Goal: Information Seeking & Learning: Find specific page/section

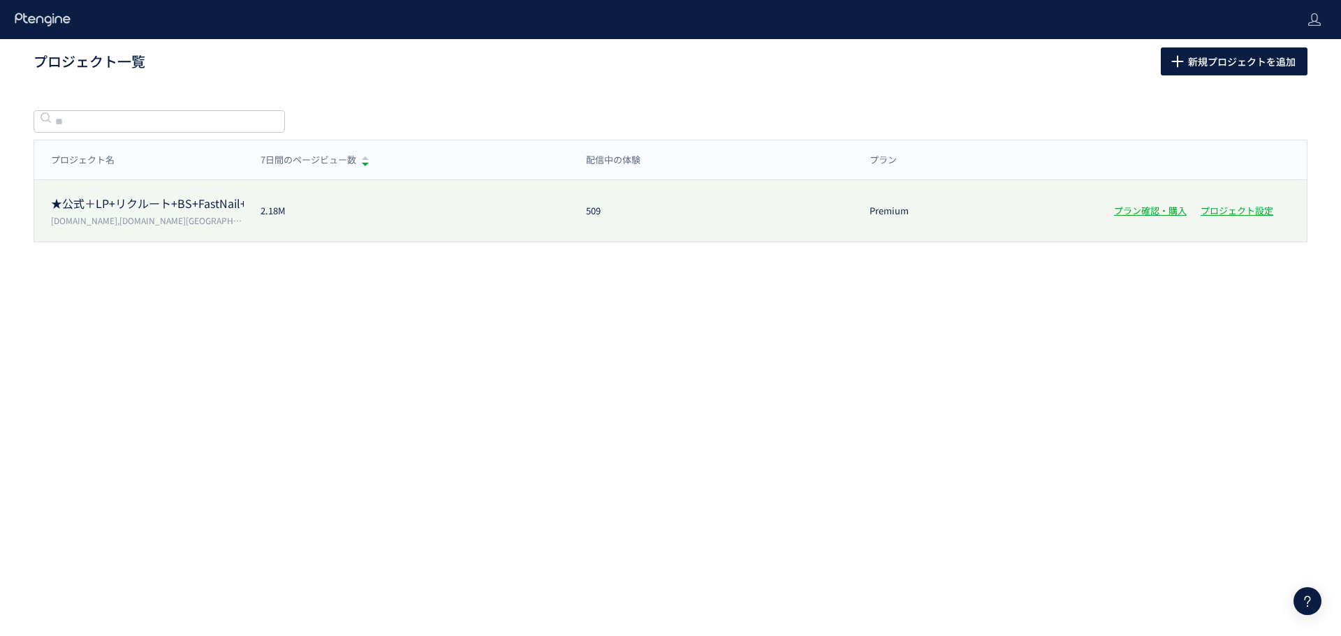
click at [370, 196] on div "★公式＋LP+リクルート+BS+FastNail+TKBC [DOMAIN_NAME],[DOMAIN_NAME][GEOGRAPHIC_DATA],[DOM…" at bounding box center [670, 210] width 1273 height 61
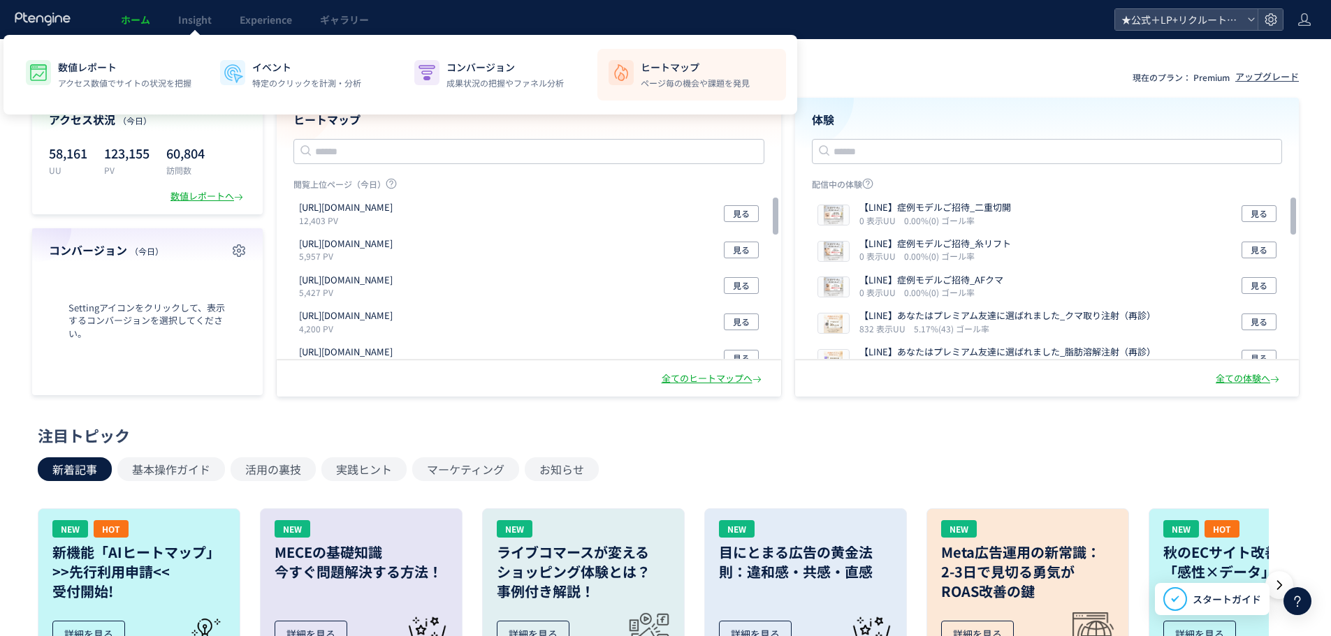
click at [641, 81] on p "ページ毎の機会や課題を発見" at bounding box center [695, 83] width 109 height 13
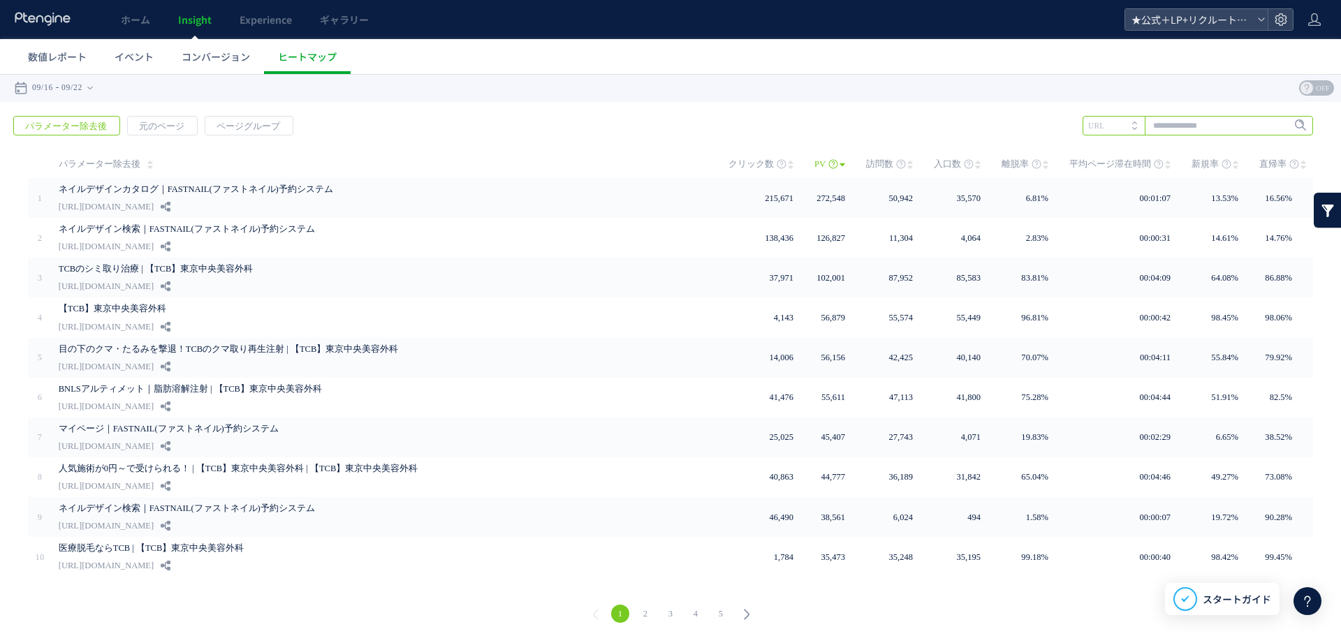
click at [1217, 126] on input "text" at bounding box center [1198, 126] width 231 height 20
paste input "**********"
type input "**********"
click at [1287, 129] on span "Enter" at bounding box center [1296, 125] width 18 height 15
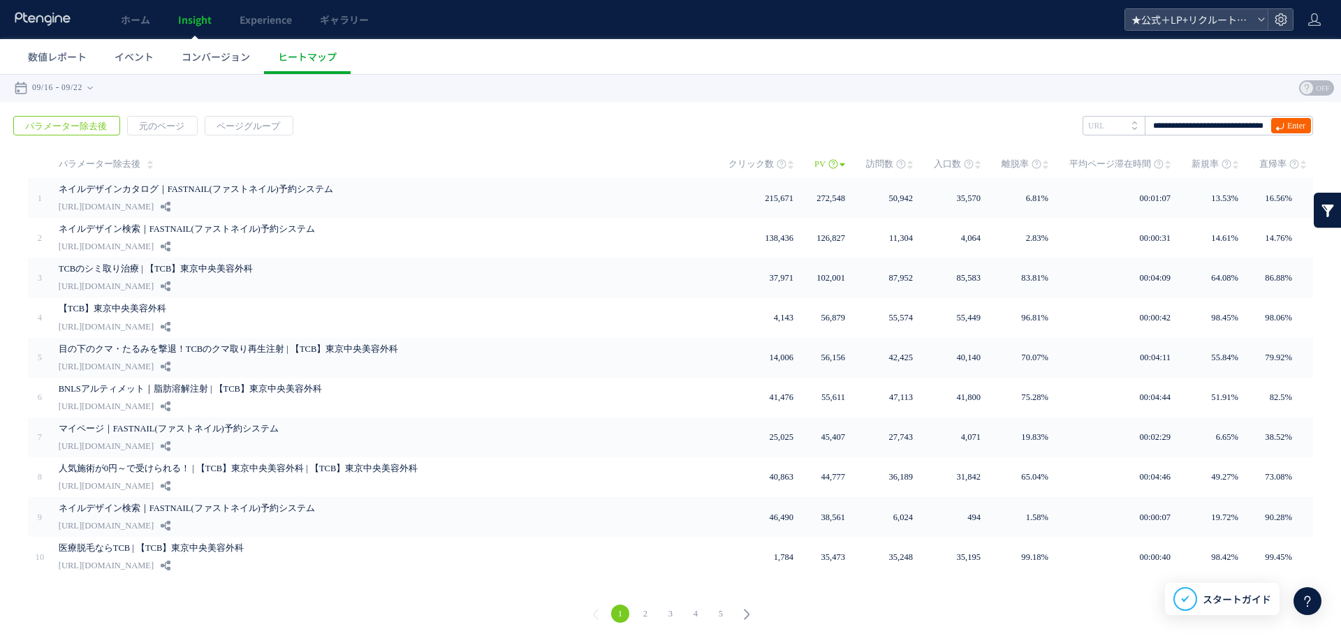
scroll to position [0, 0]
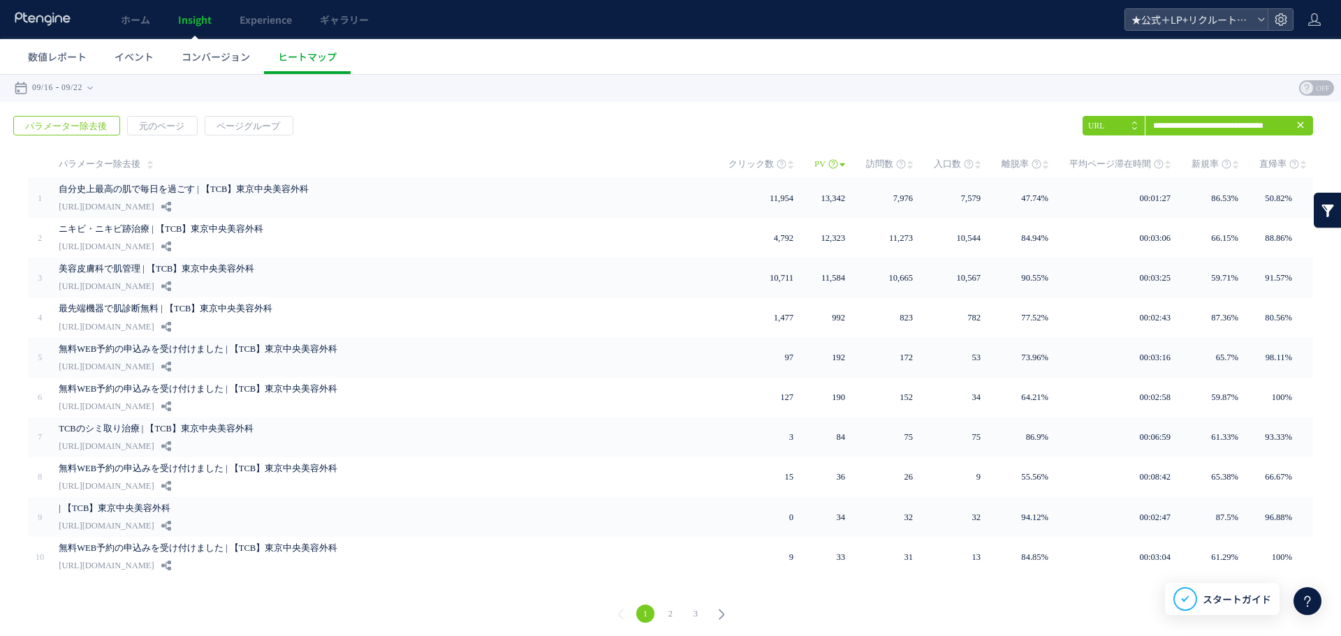
click at [509, 137] on div "戻る パラメーター除去後 元のページ ページグループ 実装" at bounding box center [670, 371] width 1341 height 539
click at [339, 125] on div "戻る パラメーター除去後 元のページ ページグループ 実装" at bounding box center [670, 371] width 1341 height 539
drag, startPoint x: 1200, startPoint y: 121, endPoint x: 1317, endPoint y: 115, distance: 117.5
click at [1317, 115] on div "戻る パラメーター除去後 元のページ ページグループ 実装" at bounding box center [670, 371] width 1341 height 539
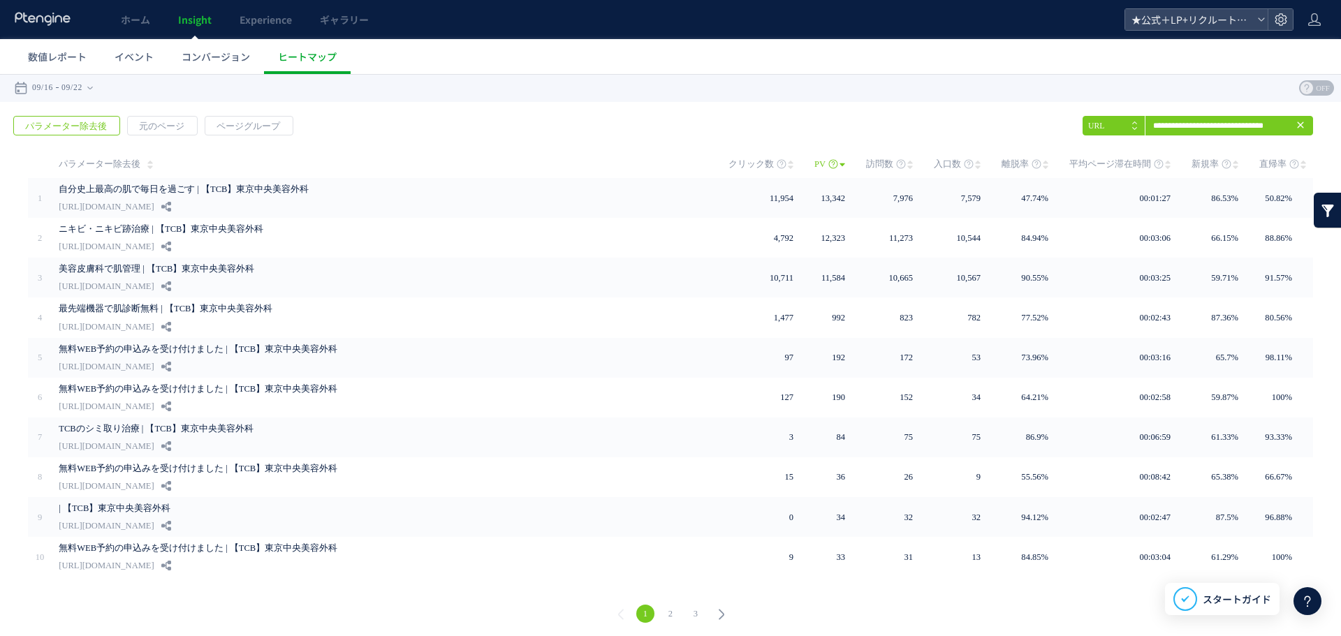
click at [850, 127] on div "戻る パラメーター除去後 元のページ ページグループ 実装" at bounding box center [670, 371] width 1341 height 539
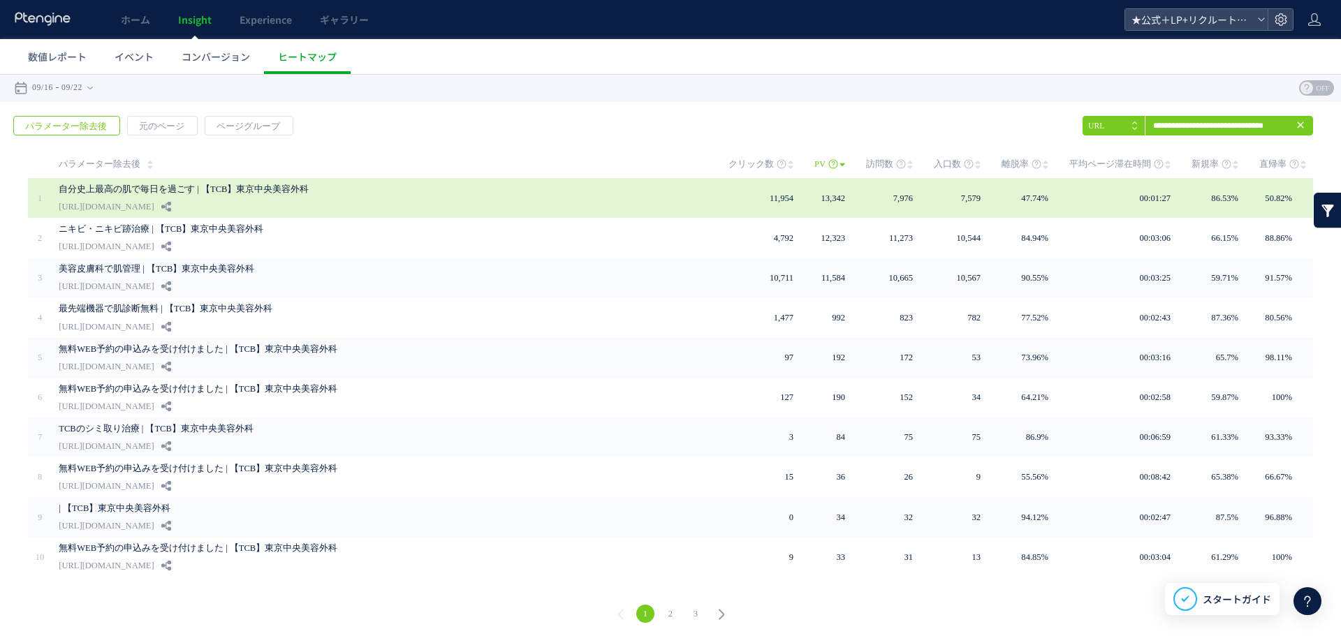
click at [259, 194] on link "自分史上最高の肌で毎日を過ごす | 【TCB】東京中央美容外科" at bounding box center [380, 189] width 643 height 17
